Goal: Answer question/provide support: Share knowledge or assist other users

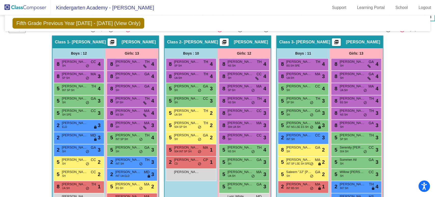
scroll to position [208, 0]
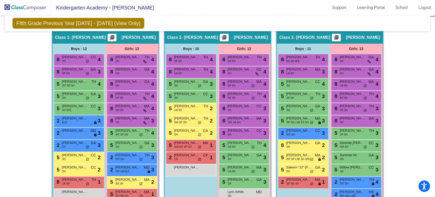
click at [432, 59] on mat-sidenav-content "Fifth Grade Previous Year [DATE] - [DATE] (View Only) Add, Move, or Retain Stud…" at bounding box center [217, 105] width 435 height 181
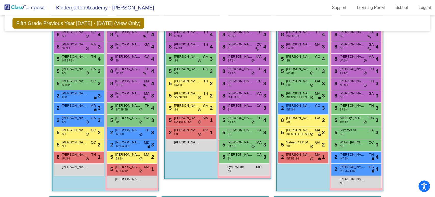
scroll to position [236, 0]
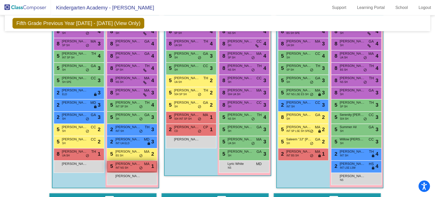
click at [126, 166] on span "INT NS SH" at bounding box center [122, 167] width 12 height 4
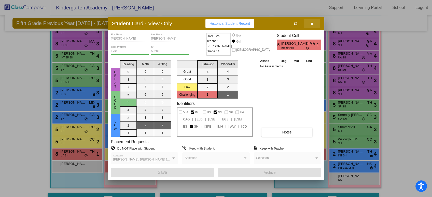
click at [312, 22] on icon "button" at bounding box center [312, 24] width 3 height 4
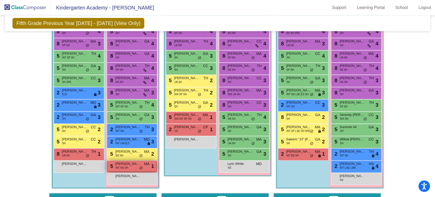
click at [123, 166] on span "INT NS SH" at bounding box center [122, 167] width 12 height 4
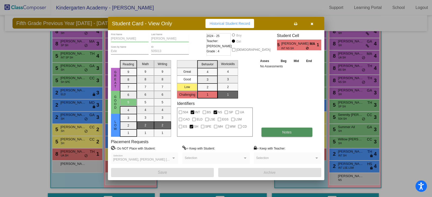
click at [276, 132] on button "Notes" at bounding box center [286, 131] width 51 height 9
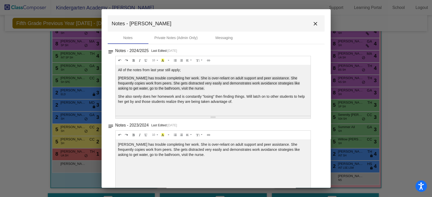
click at [312, 23] on mat-icon "close" at bounding box center [315, 24] width 6 height 6
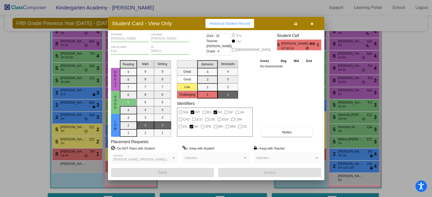
click at [311, 23] on icon "button" at bounding box center [312, 24] width 3 height 4
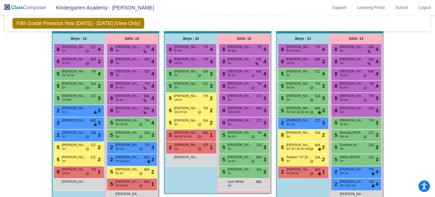
scroll to position [226, 0]
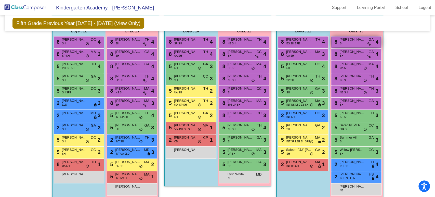
click at [362, 41] on div "8 [PERSON_NAME] SH GA lock do_not_disturb_alt 4" at bounding box center [355, 41] width 49 height 10
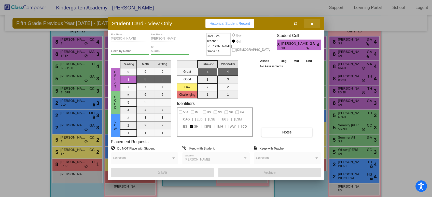
click at [312, 23] on icon "button" at bounding box center [312, 24] width 3 height 4
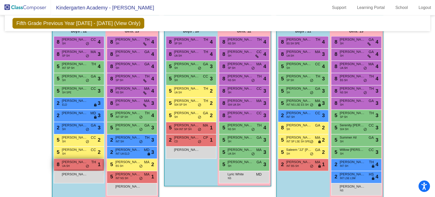
click at [78, 162] on span "[PERSON_NAME]" at bounding box center [74, 161] width 25 height 5
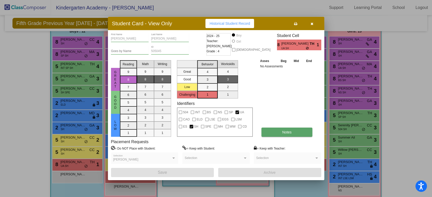
click at [282, 129] on button "Notes" at bounding box center [286, 131] width 51 height 9
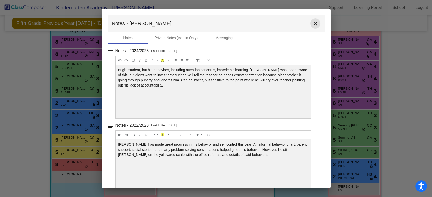
click at [314, 23] on mat-icon "close" at bounding box center [315, 24] width 6 height 6
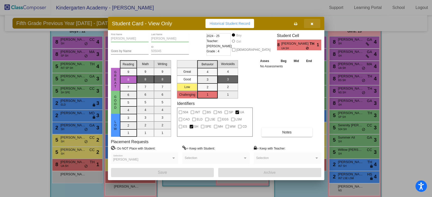
click at [314, 23] on button "button" at bounding box center [312, 23] width 16 height 9
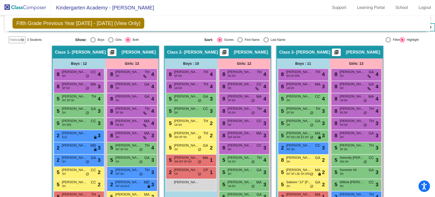
scroll to position [186, 0]
